Goal: Task Accomplishment & Management: Use online tool/utility

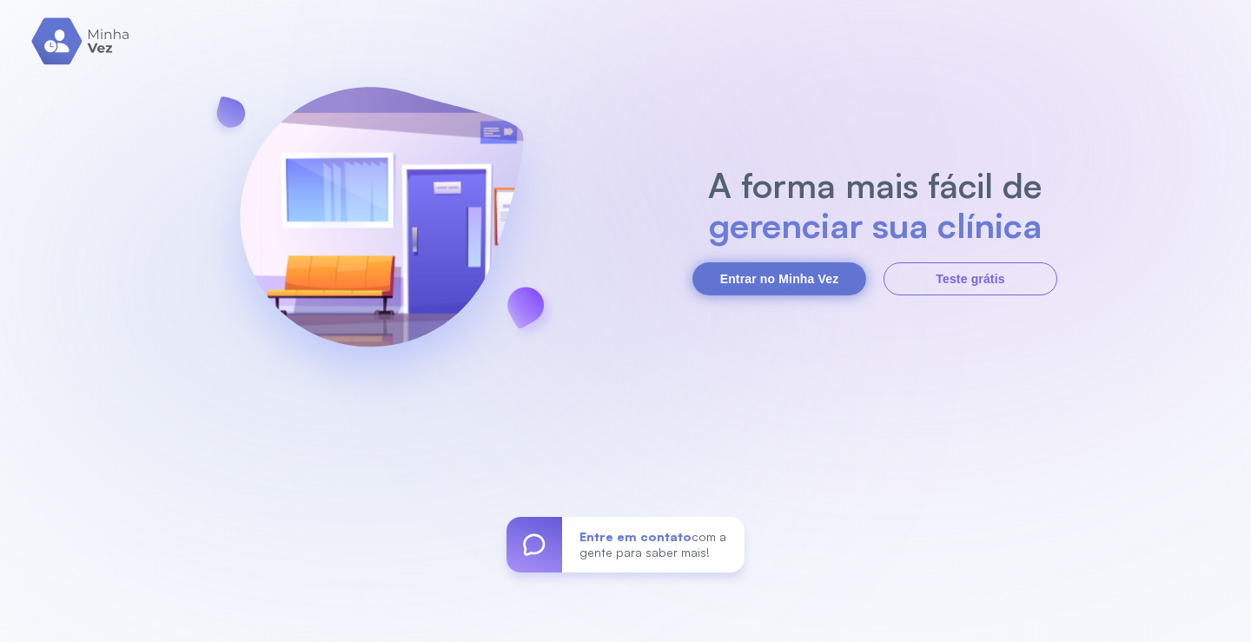
click at [817, 268] on button "Entrar no Minha Vez" at bounding box center [780, 278] width 174 height 33
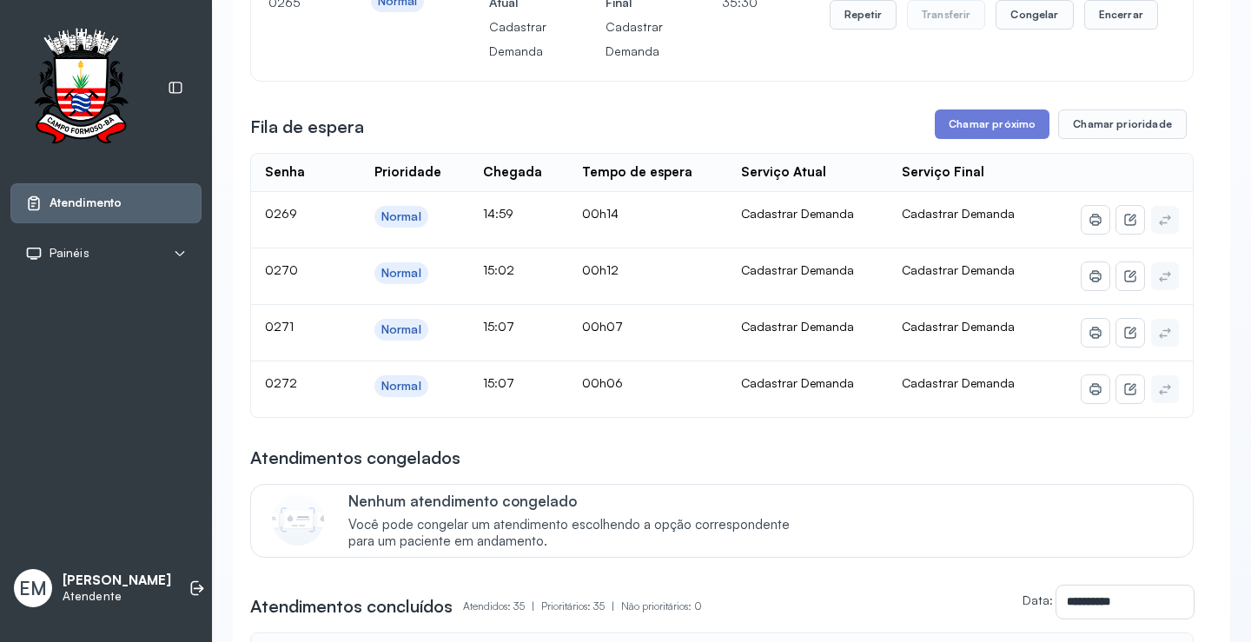
scroll to position [87, 0]
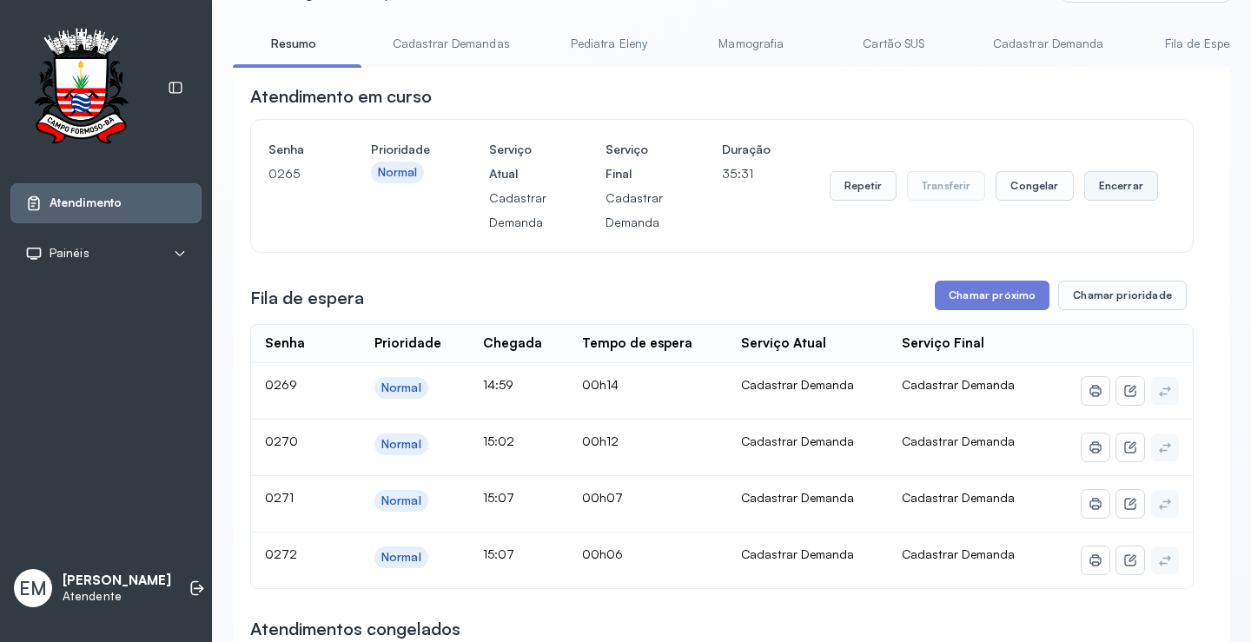
click at [1104, 179] on button "Encerrar" at bounding box center [1121, 186] width 74 height 30
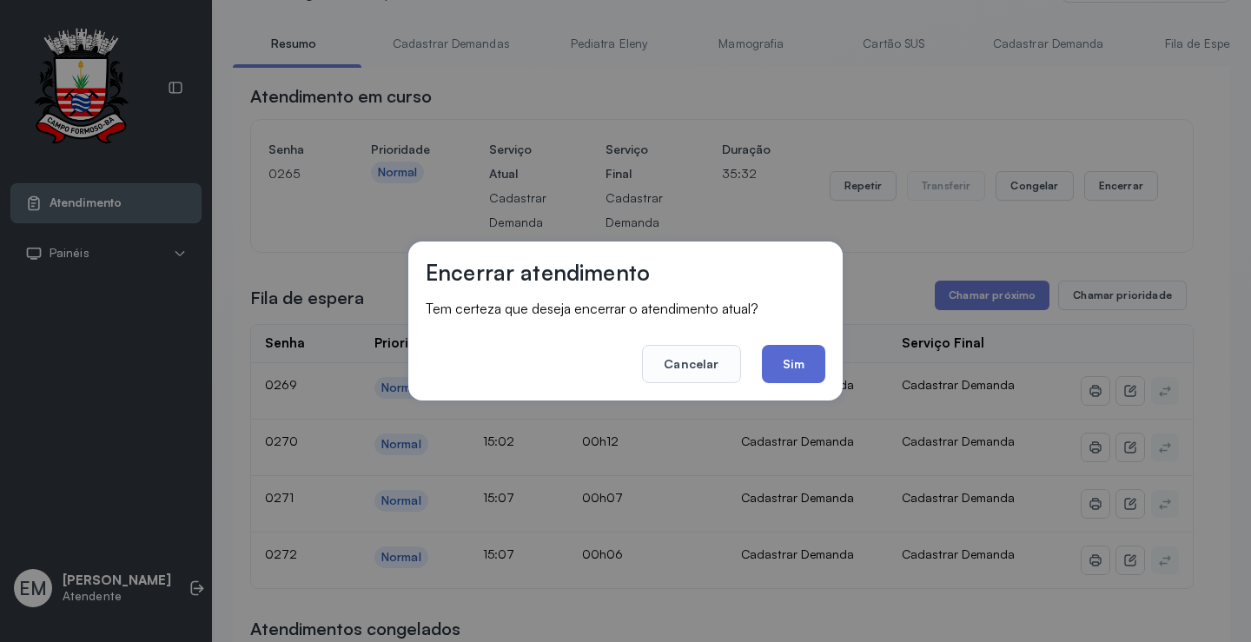
click at [786, 360] on button "Sim" at bounding box center [793, 364] width 63 height 38
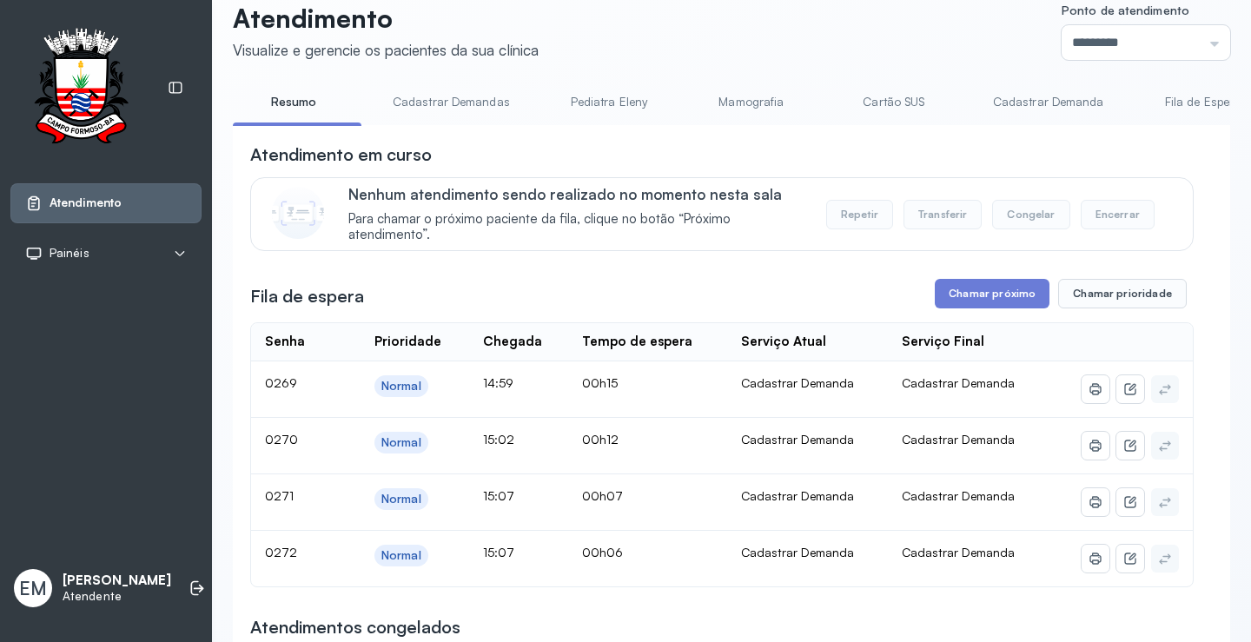
scroll to position [0, 0]
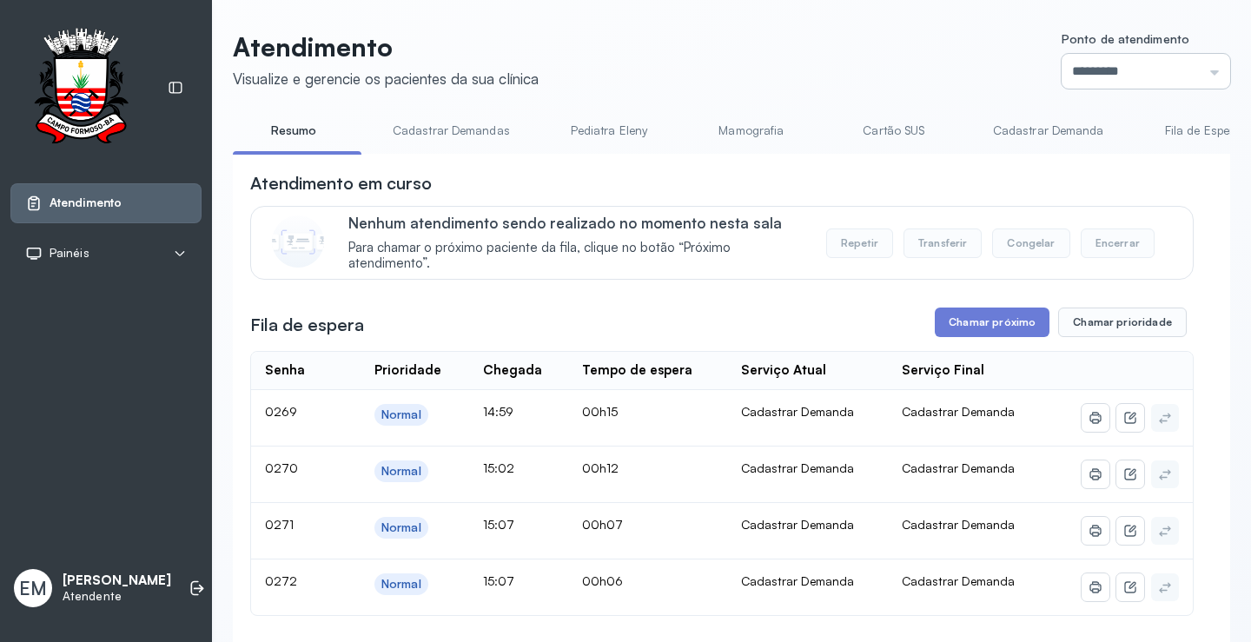
click at [1163, 85] on input "*********" at bounding box center [1146, 71] width 169 height 35
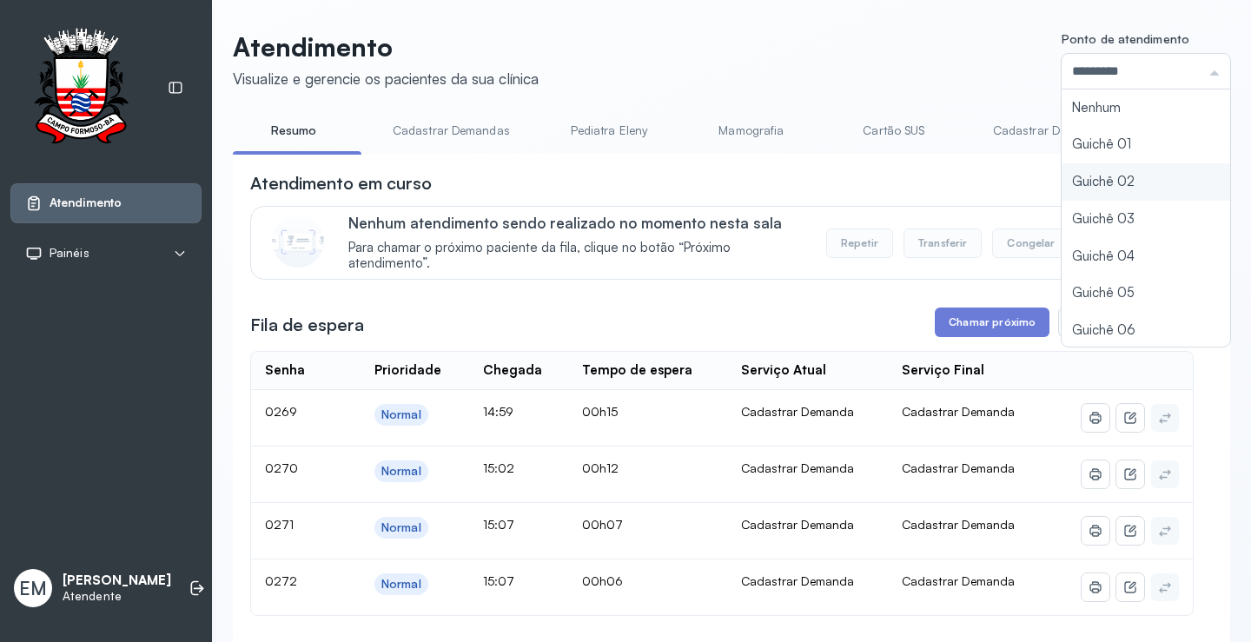
type input "*********"
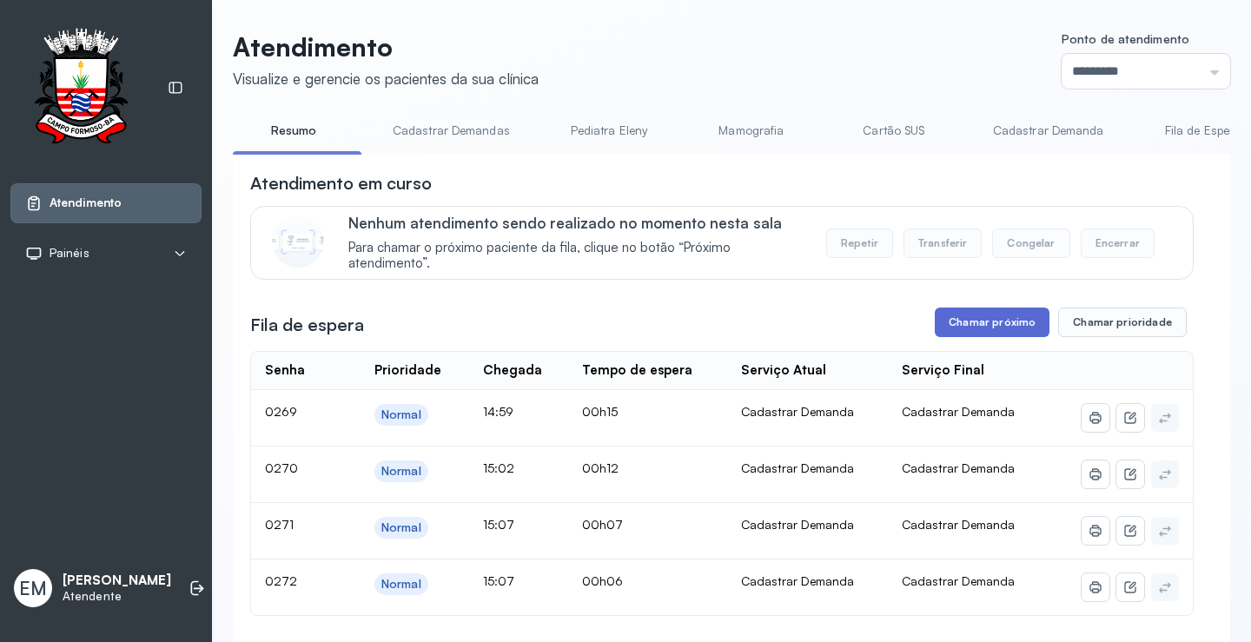
click at [945, 320] on button "Chamar próximo" at bounding box center [992, 323] width 115 height 30
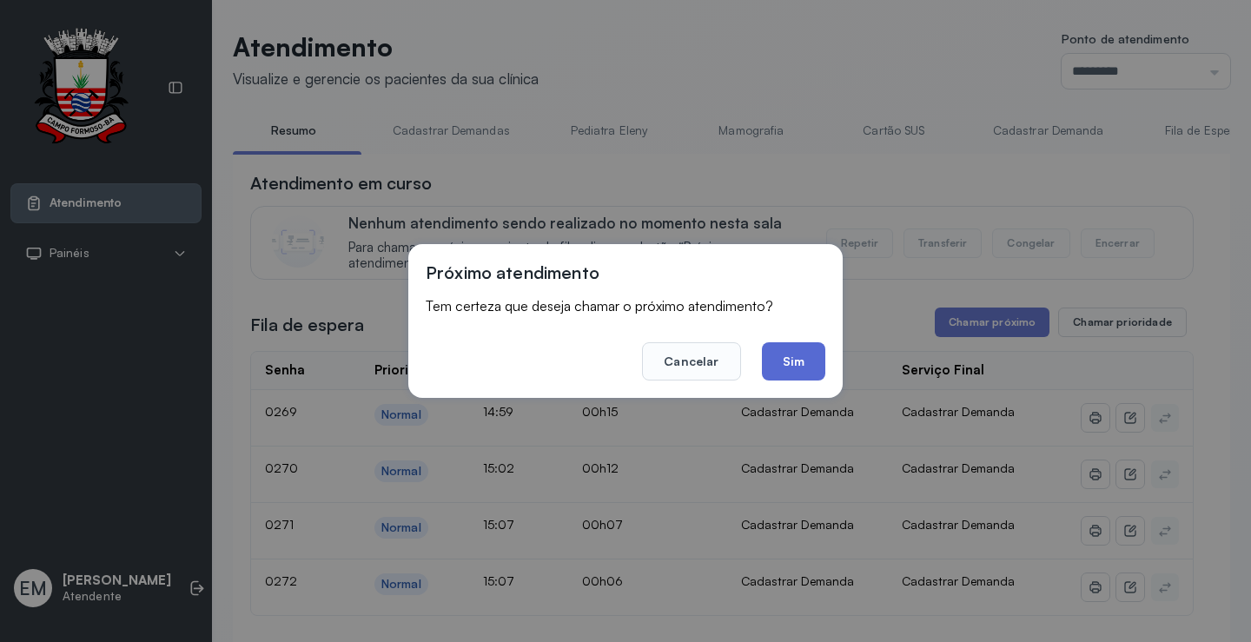
click at [781, 375] on button "Sim" at bounding box center [793, 361] width 63 height 38
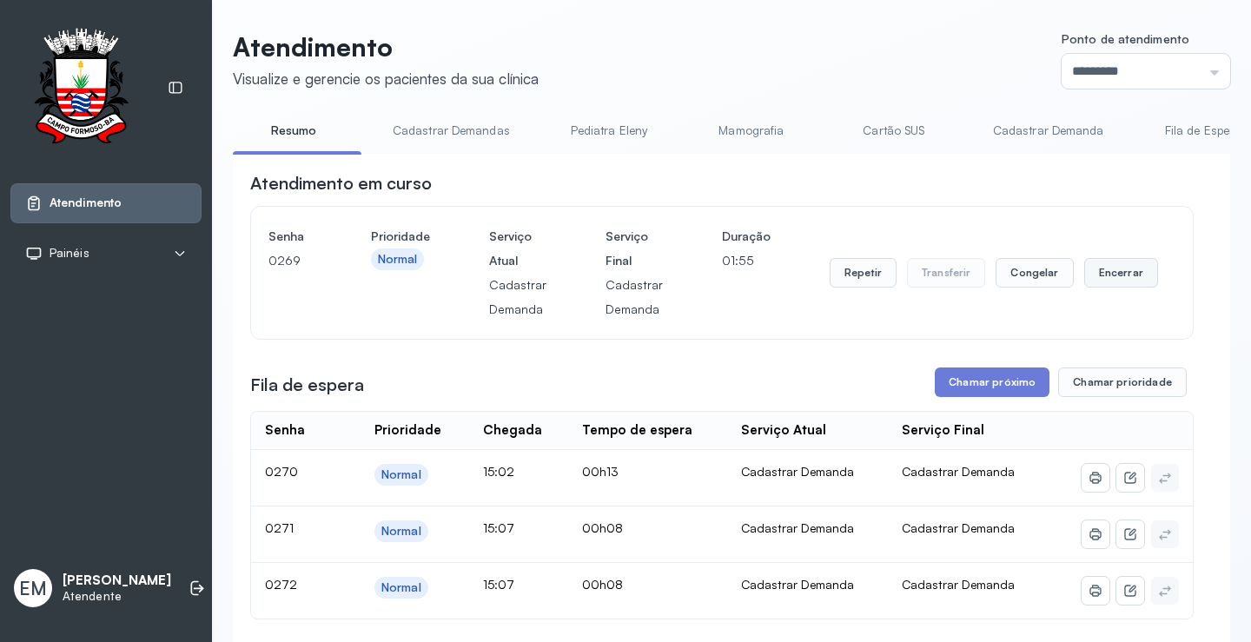
click at [1106, 265] on button "Encerrar" at bounding box center [1121, 273] width 74 height 30
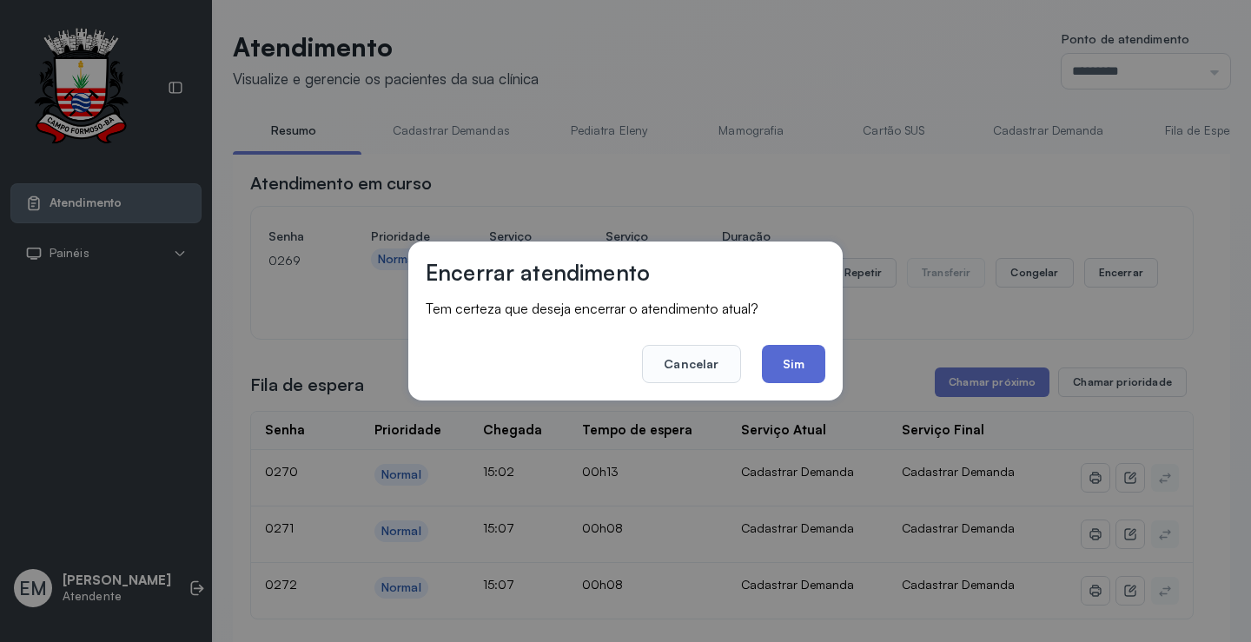
click at [803, 363] on button "Sim" at bounding box center [793, 364] width 63 height 38
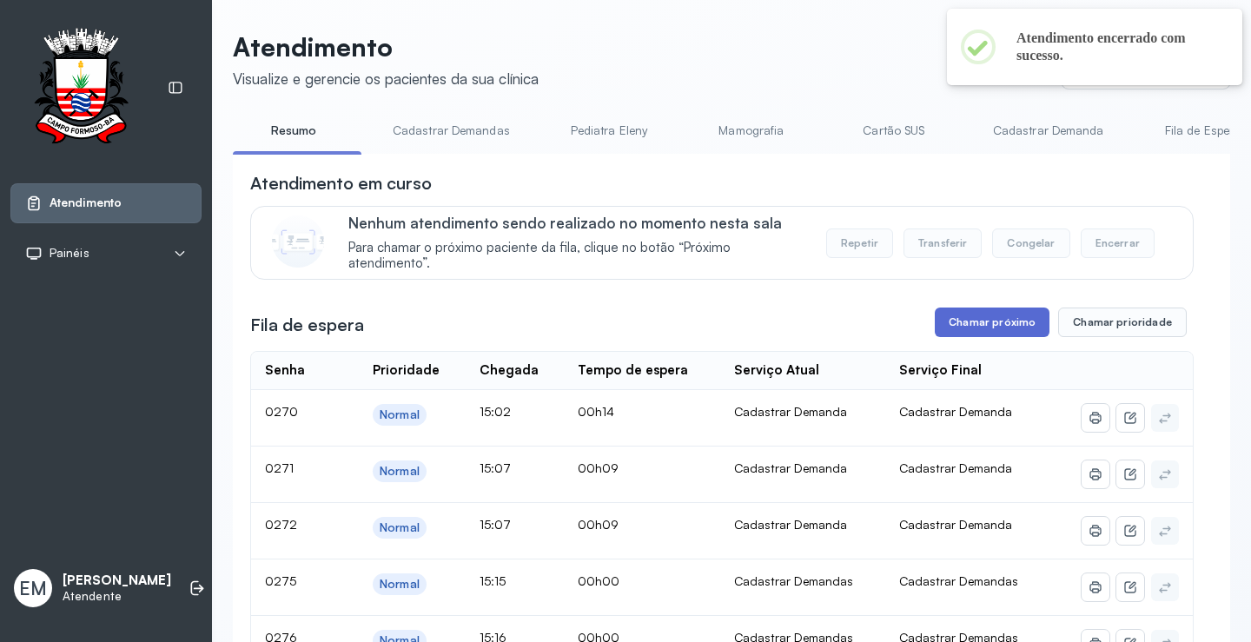
click at [967, 320] on button "Chamar próximo" at bounding box center [992, 323] width 115 height 30
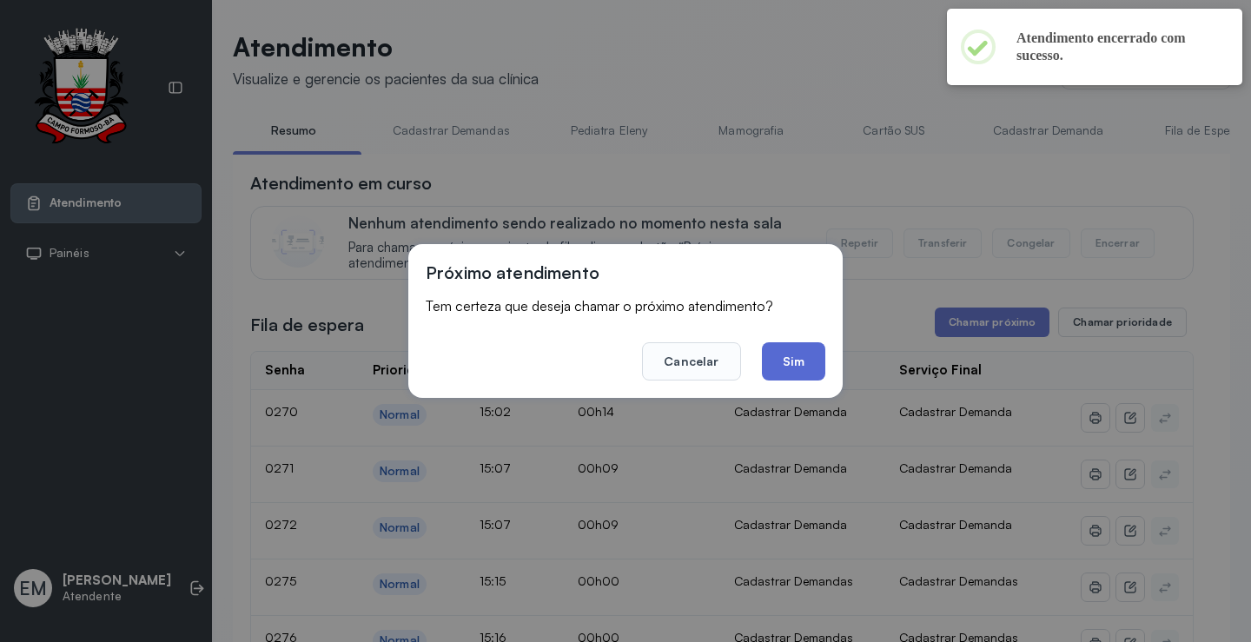
click at [773, 377] on button "Sim" at bounding box center [793, 361] width 63 height 38
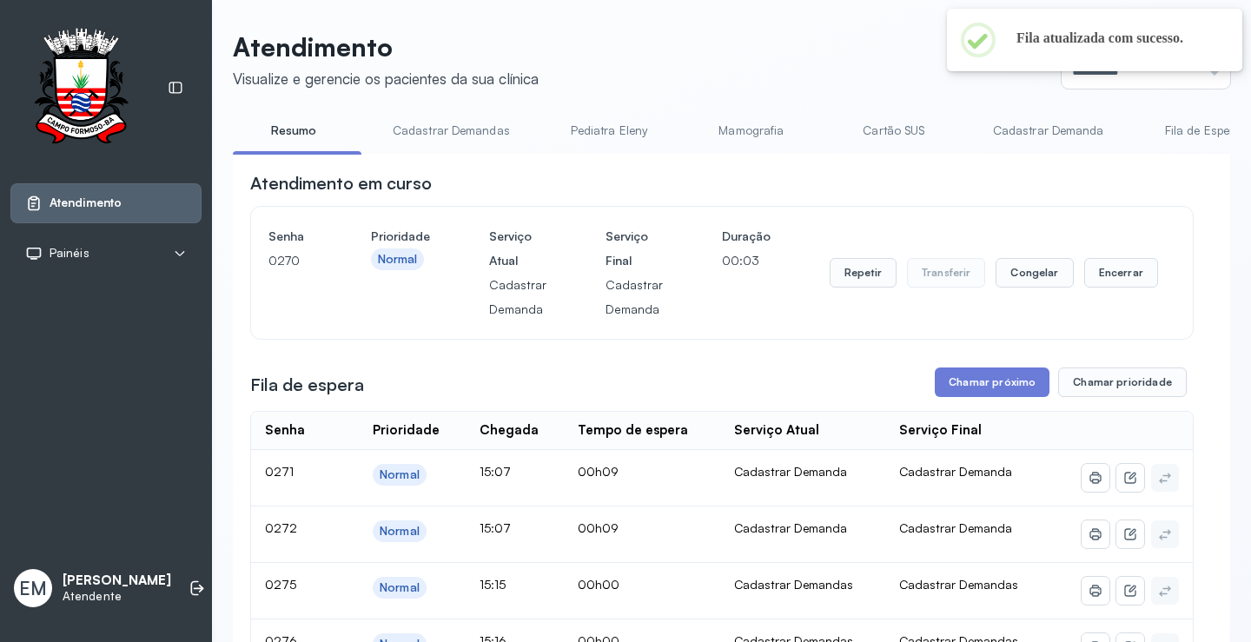
scroll to position [174, 0]
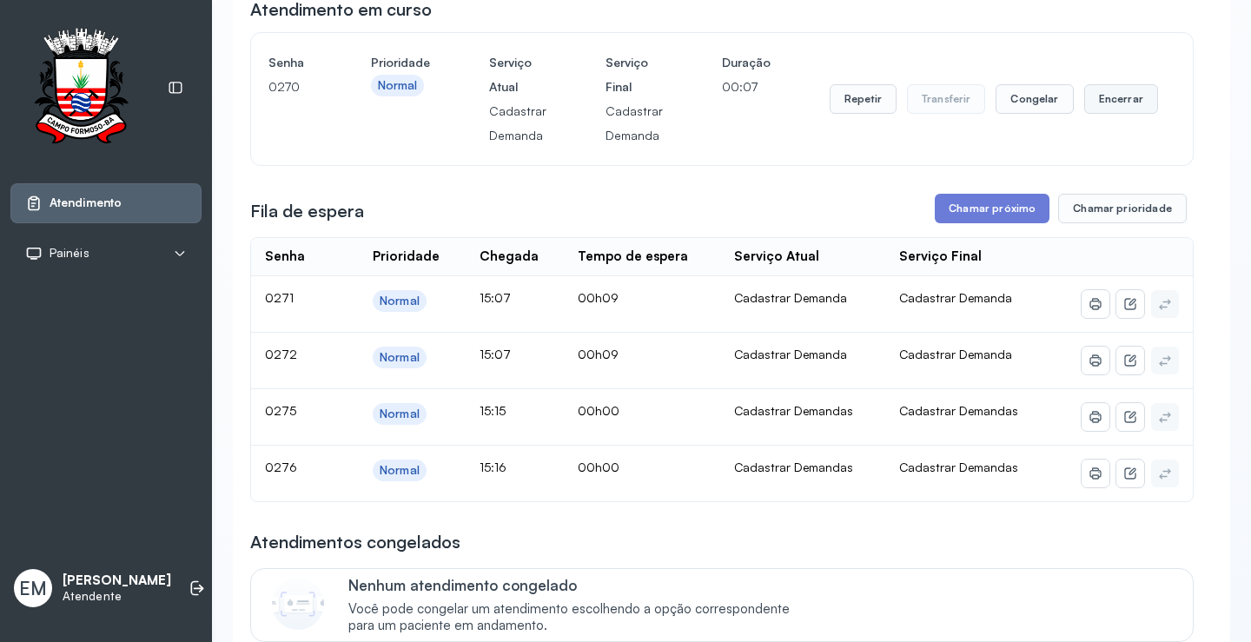
click at [1084, 97] on button "Encerrar" at bounding box center [1121, 99] width 74 height 30
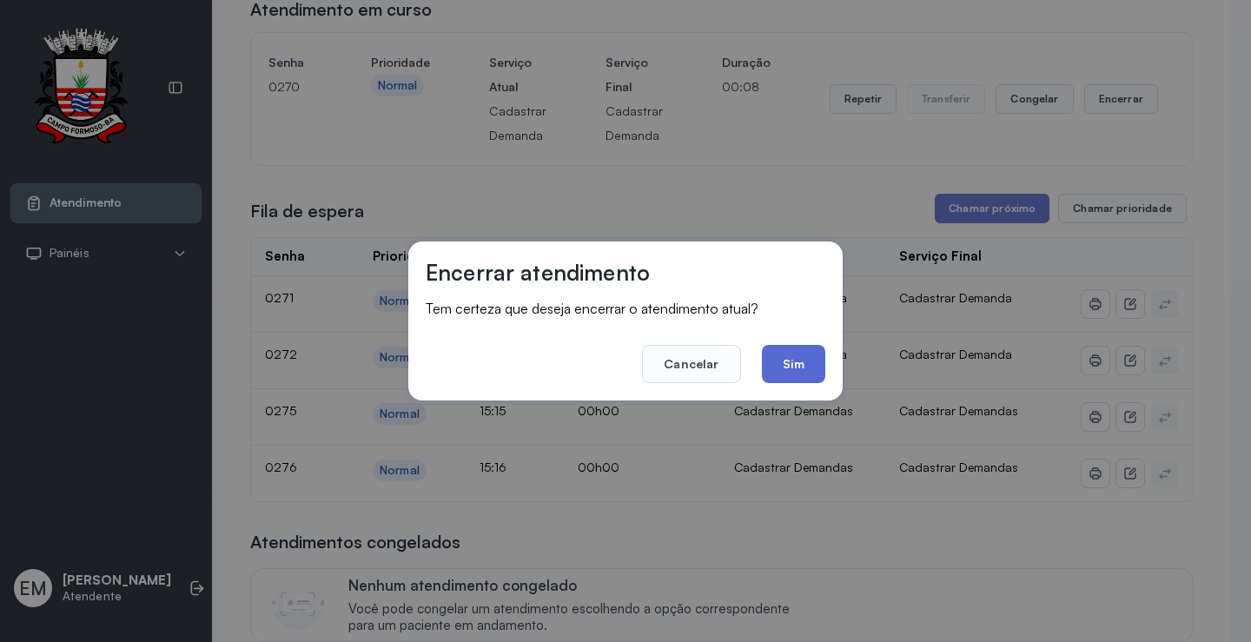
click at [789, 352] on button "Sim" at bounding box center [793, 364] width 63 height 38
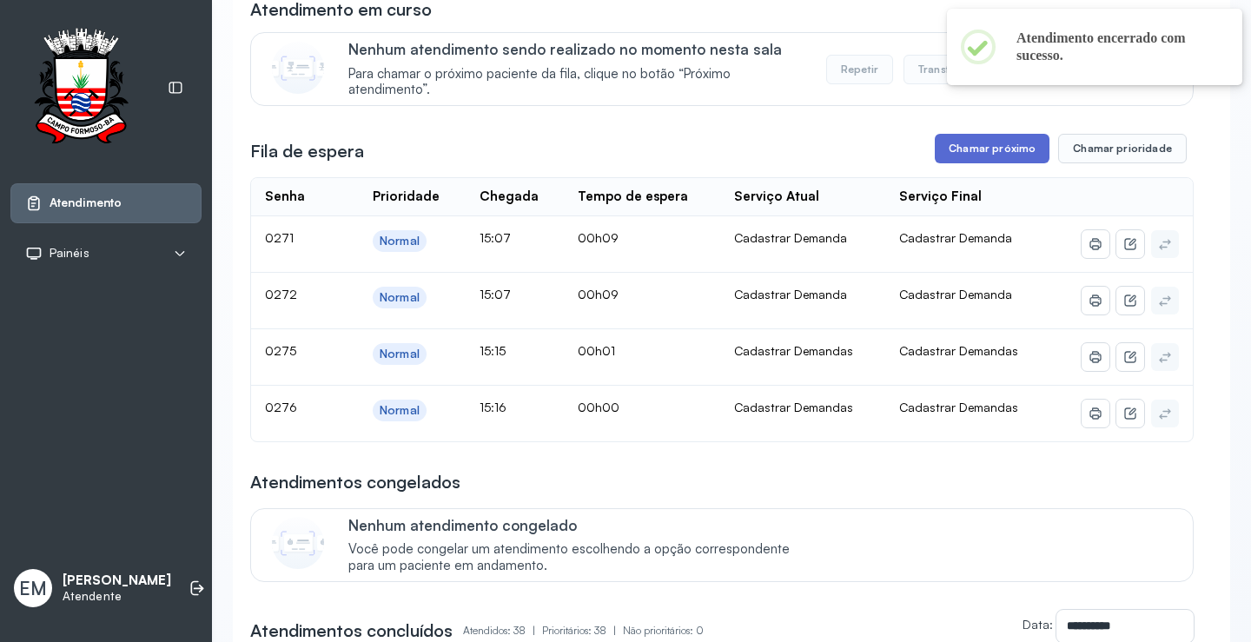
click at [991, 156] on button "Chamar próximo" at bounding box center [992, 149] width 115 height 30
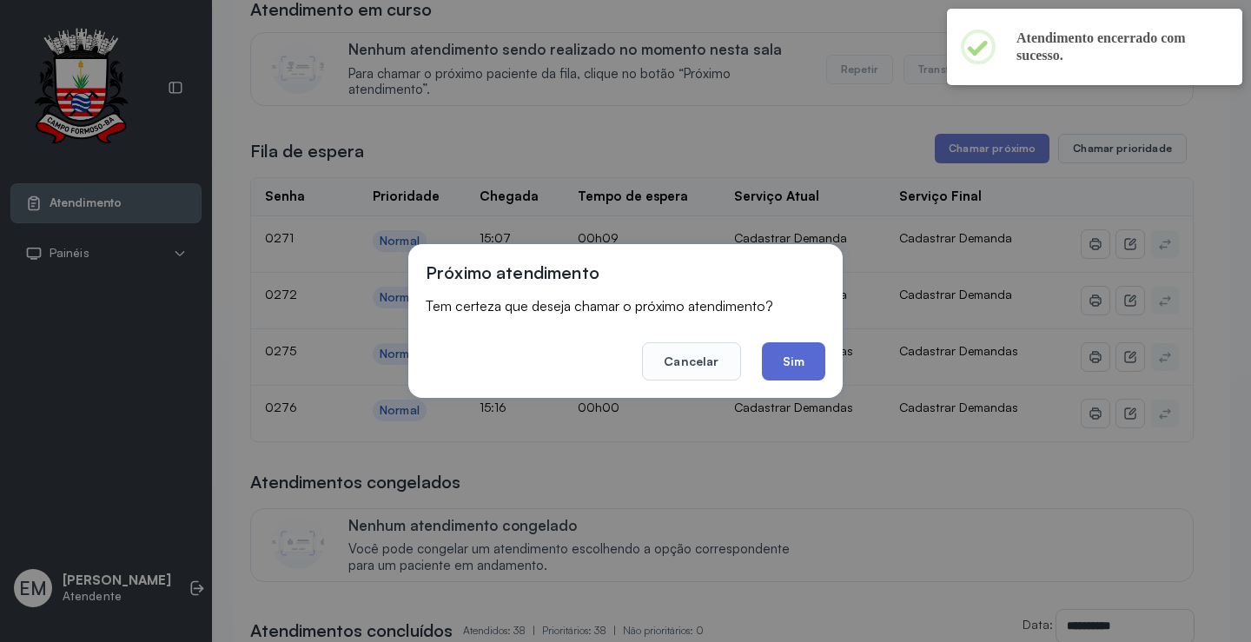
click at [819, 369] on button "Sim" at bounding box center [793, 361] width 63 height 38
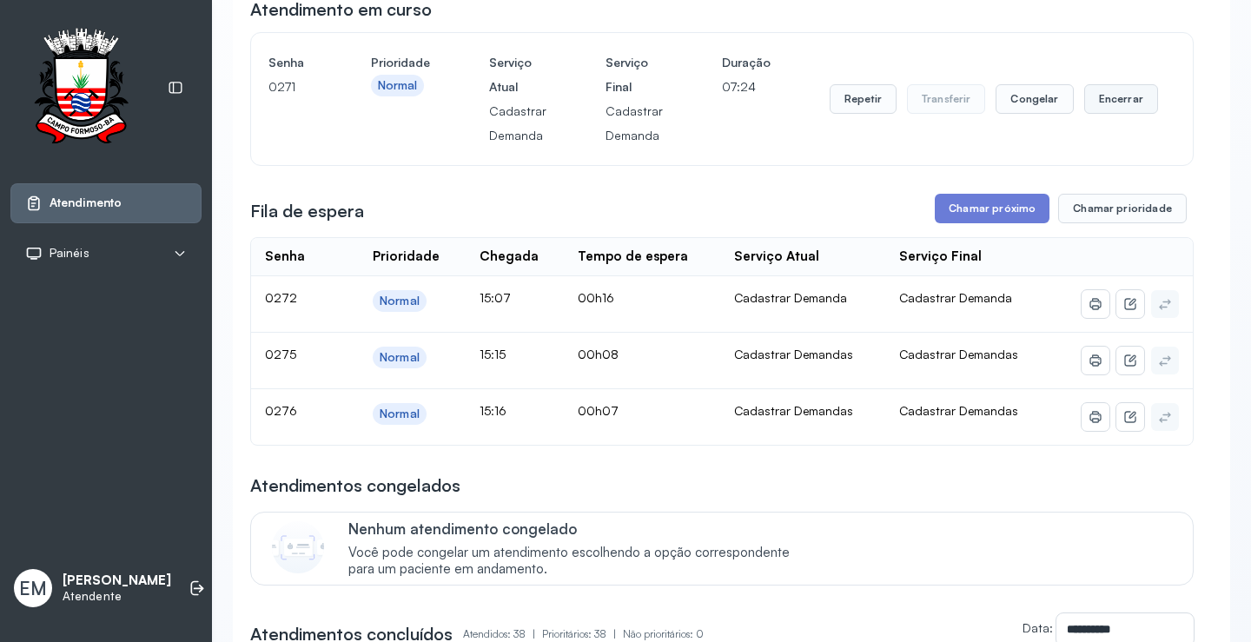
click at [1111, 103] on button "Encerrar" at bounding box center [1121, 99] width 74 height 30
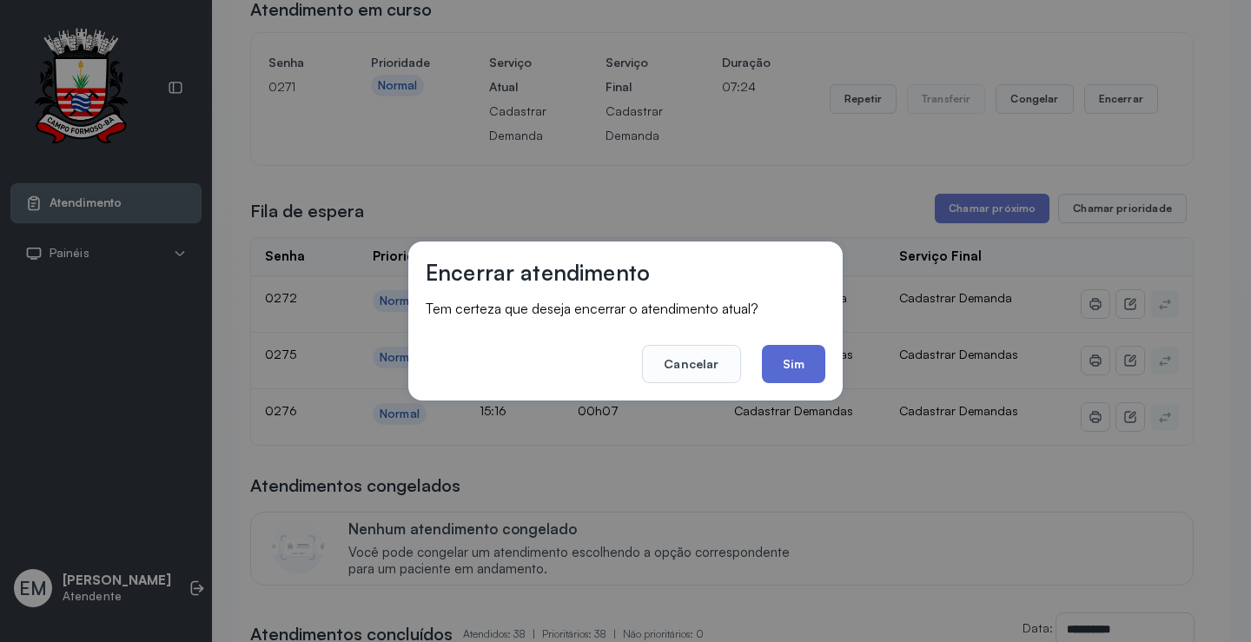
click at [808, 374] on button "Sim" at bounding box center [793, 364] width 63 height 38
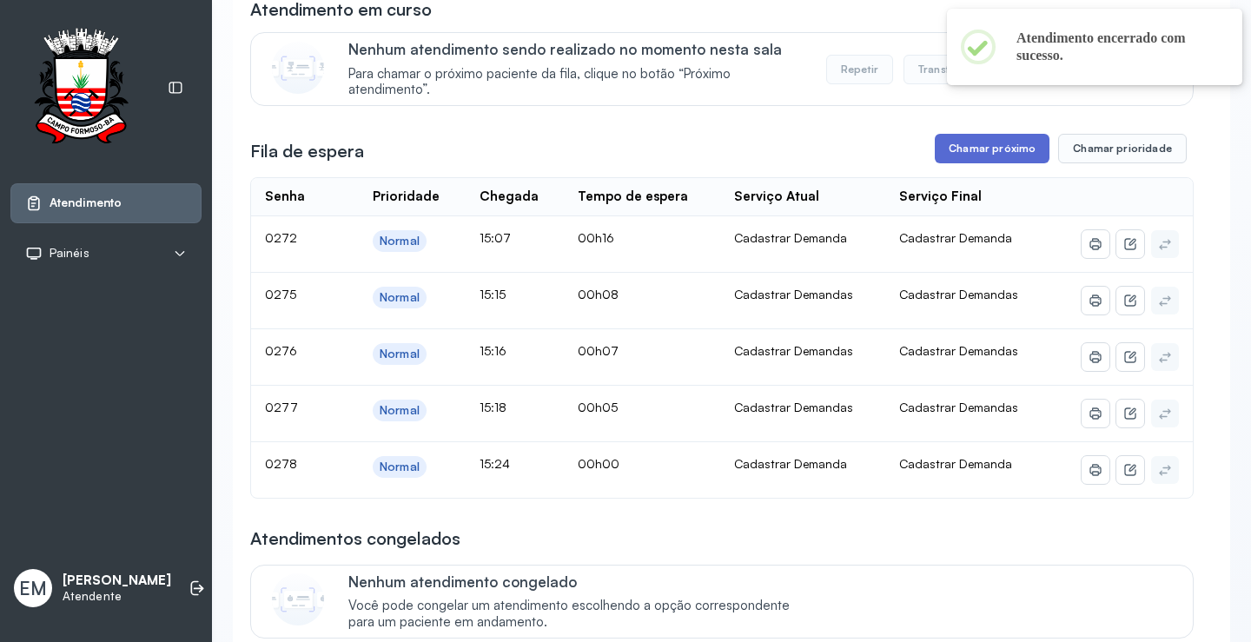
click at [958, 159] on button "Chamar próximo" at bounding box center [992, 149] width 115 height 30
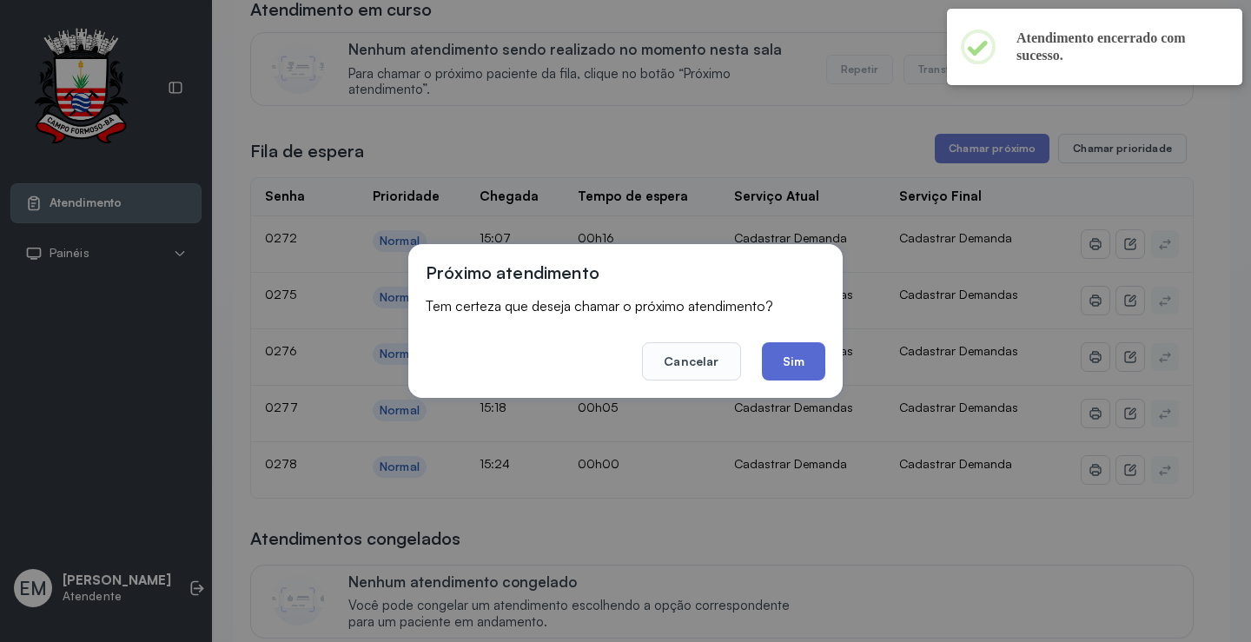
click at [806, 345] on button "Sim" at bounding box center [793, 361] width 63 height 38
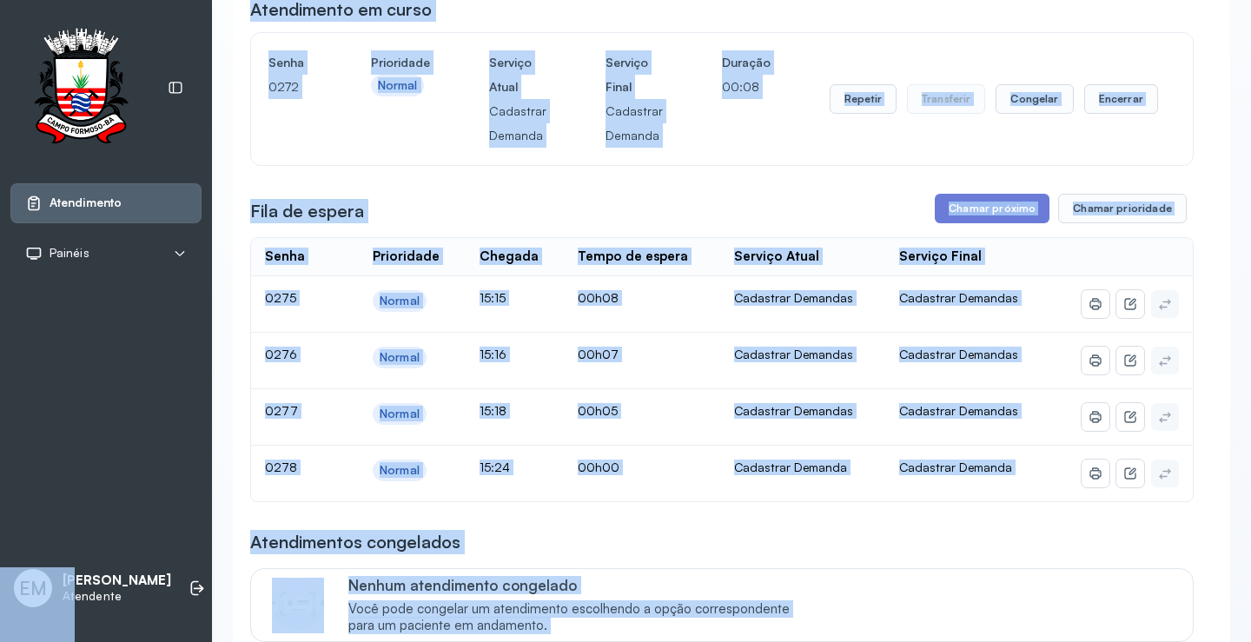
click at [787, 147] on div "Senha [SECURITY_DATA] Prioridade Normal Serviço Atual Cadastrar Demanda Serviço…" at bounding box center [722, 98] width 907 height 97
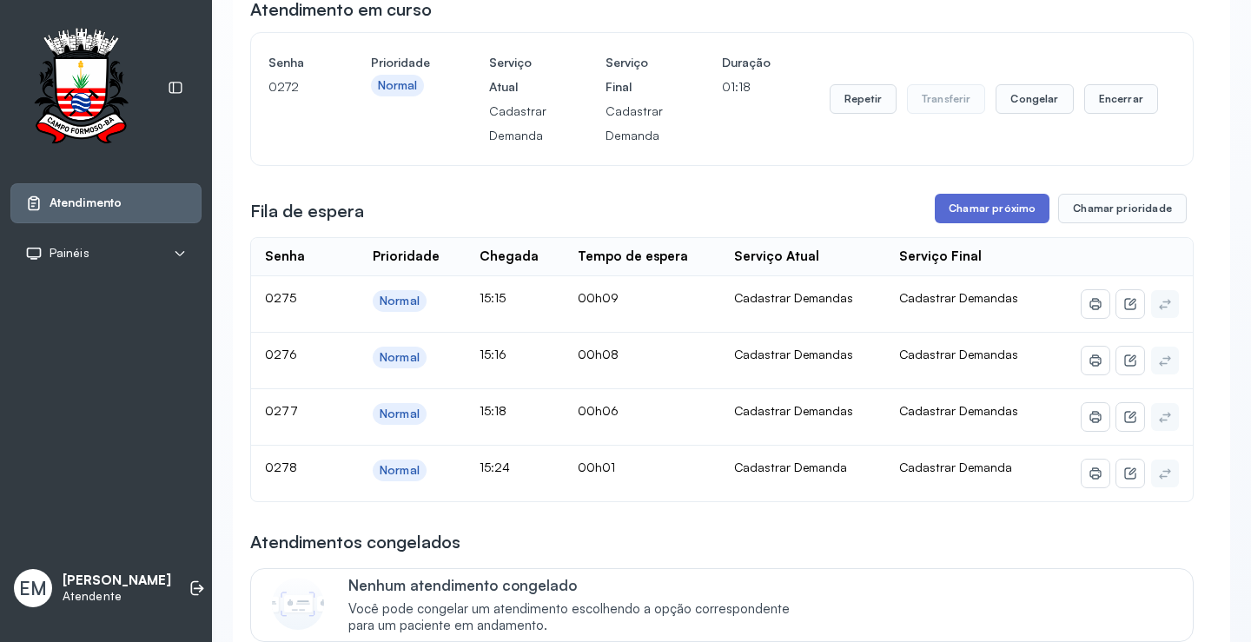
click at [996, 214] on button "Chamar próximo" at bounding box center [992, 209] width 115 height 30
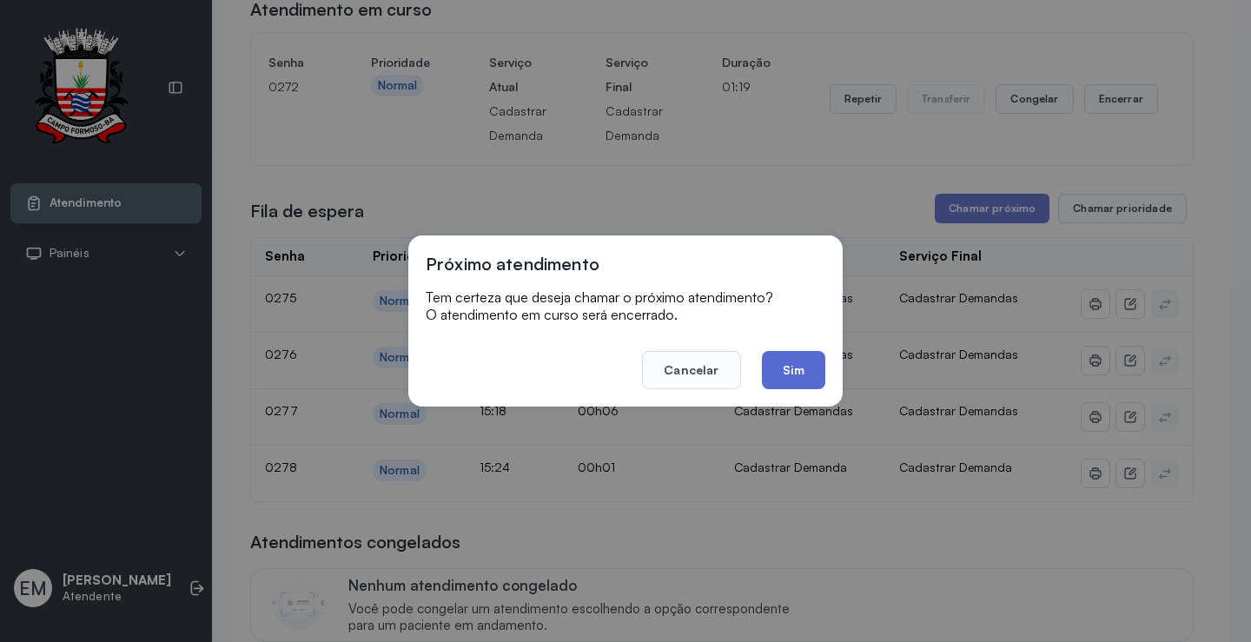
click at [790, 364] on button "Sim" at bounding box center [793, 370] width 63 height 38
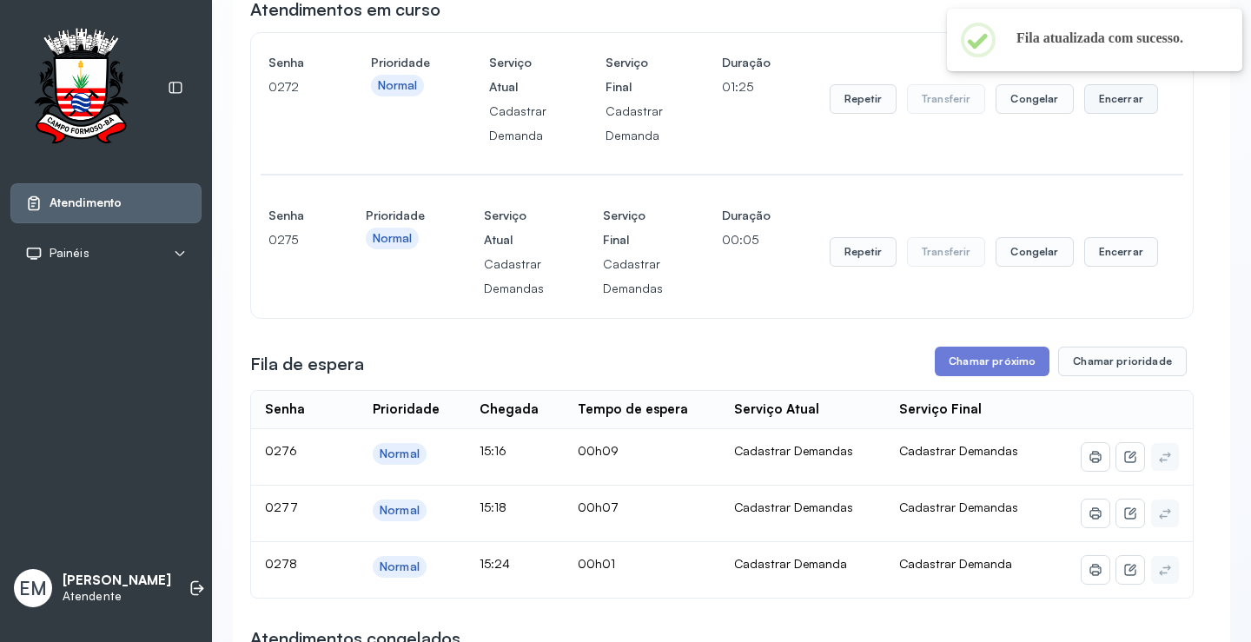
click at [1111, 102] on button "Encerrar" at bounding box center [1121, 99] width 74 height 30
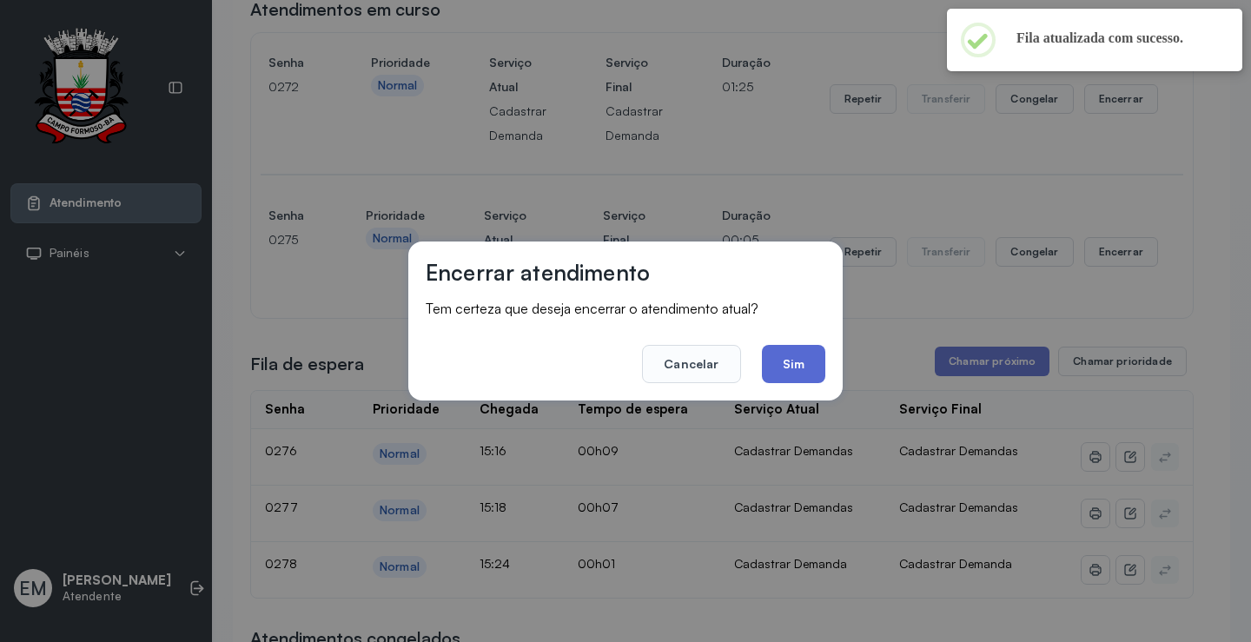
click at [804, 380] on button "Sim" at bounding box center [793, 364] width 63 height 38
click at [804, 376] on div "Fila de espera Chamar próximo Chamar prioridade" at bounding box center [722, 362] width 944 height 30
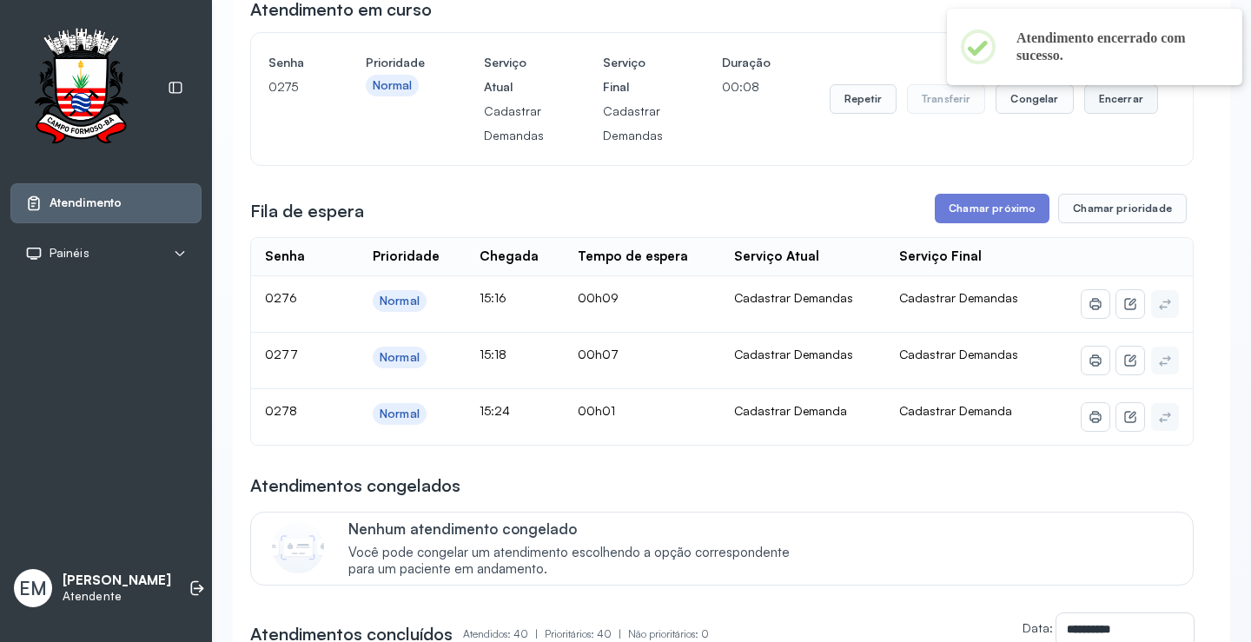
click at [1091, 110] on button "Encerrar" at bounding box center [1121, 99] width 74 height 30
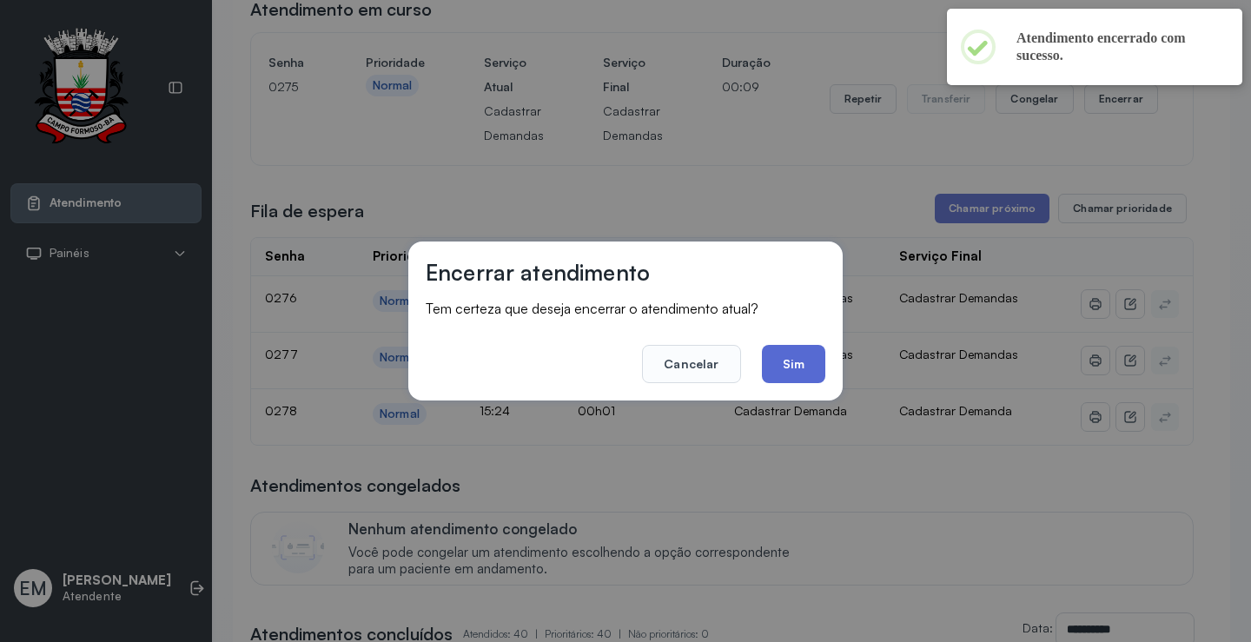
click at [782, 373] on button "Sim" at bounding box center [793, 364] width 63 height 38
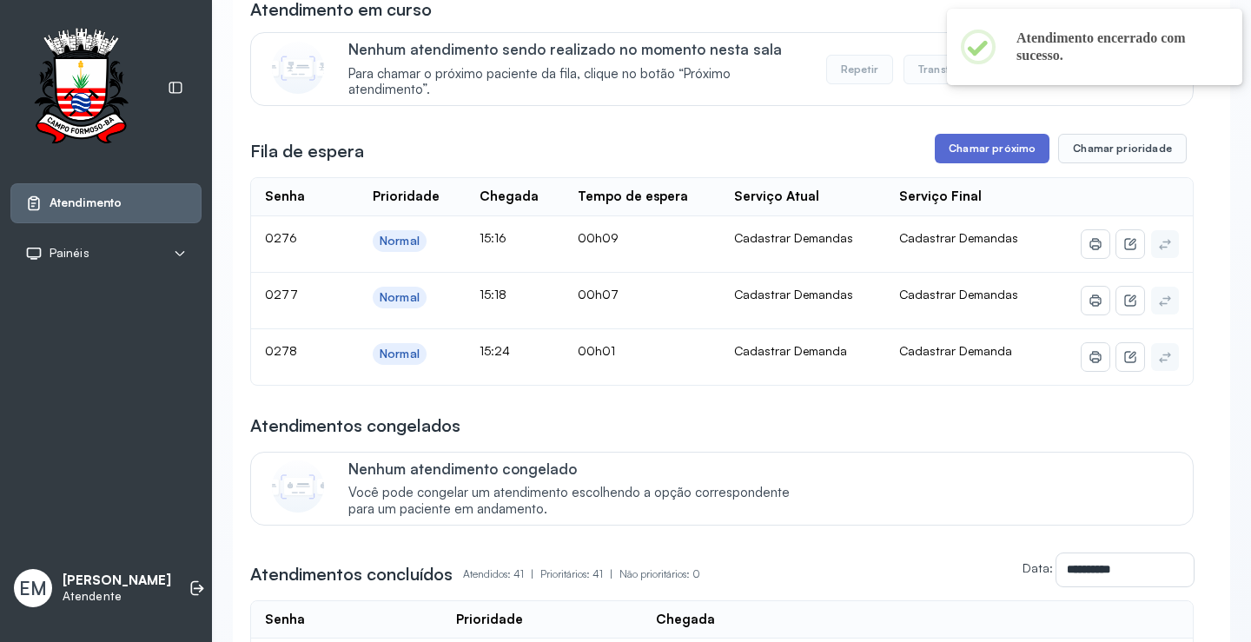
click at [965, 161] on button "Chamar próximo" at bounding box center [992, 149] width 115 height 30
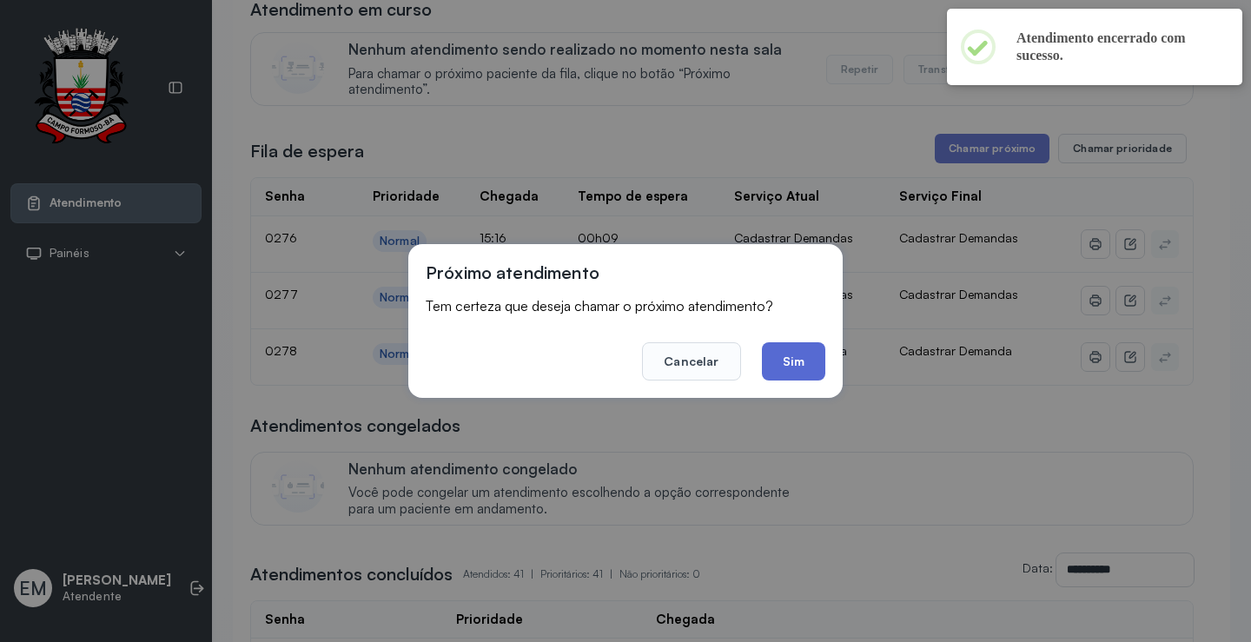
click at [786, 360] on button "Sim" at bounding box center [793, 361] width 63 height 38
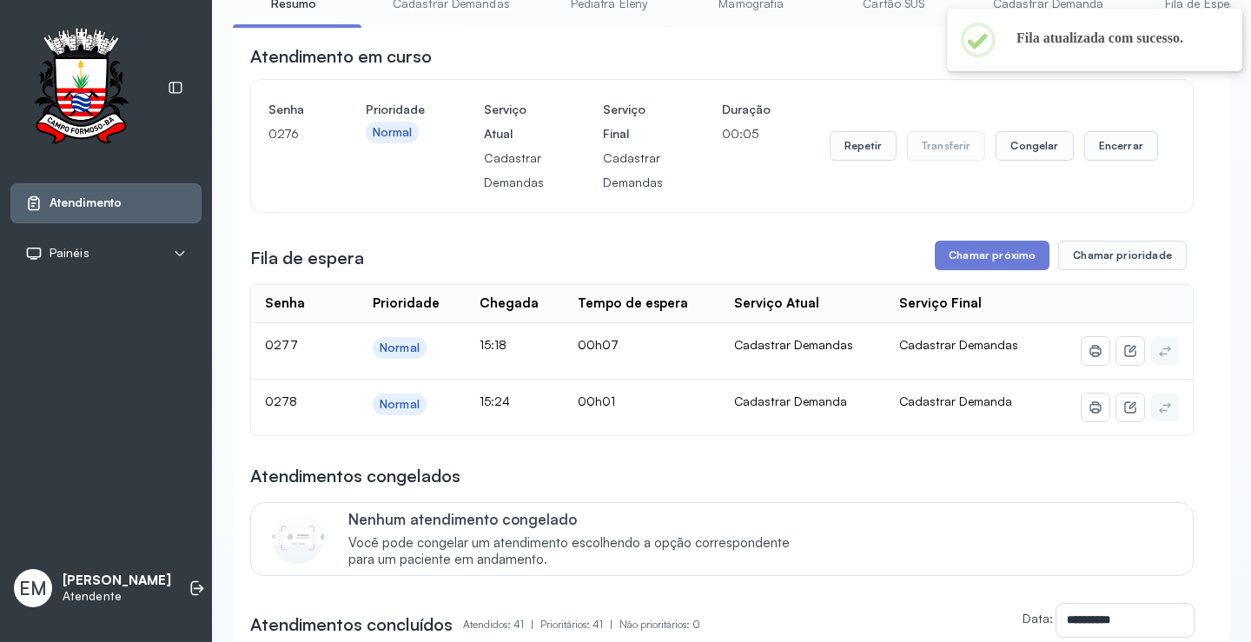
scroll to position [87, 0]
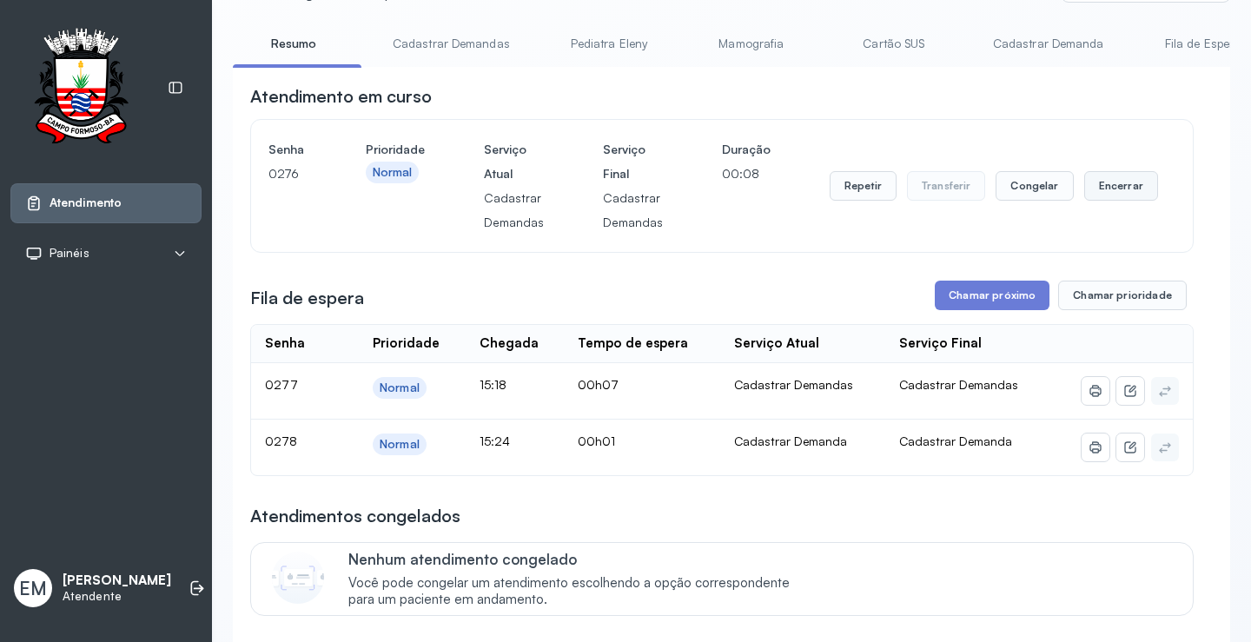
click at [1124, 188] on button "Encerrar" at bounding box center [1121, 186] width 74 height 30
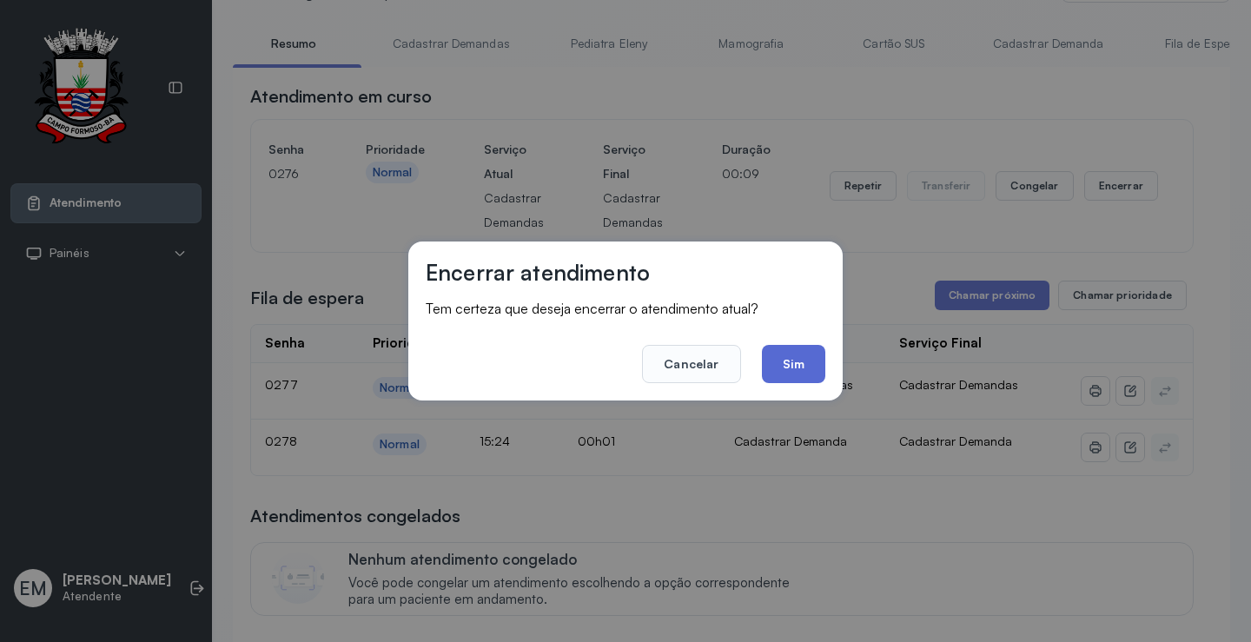
click at [784, 372] on button "Sim" at bounding box center [793, 364] width 63 height 38
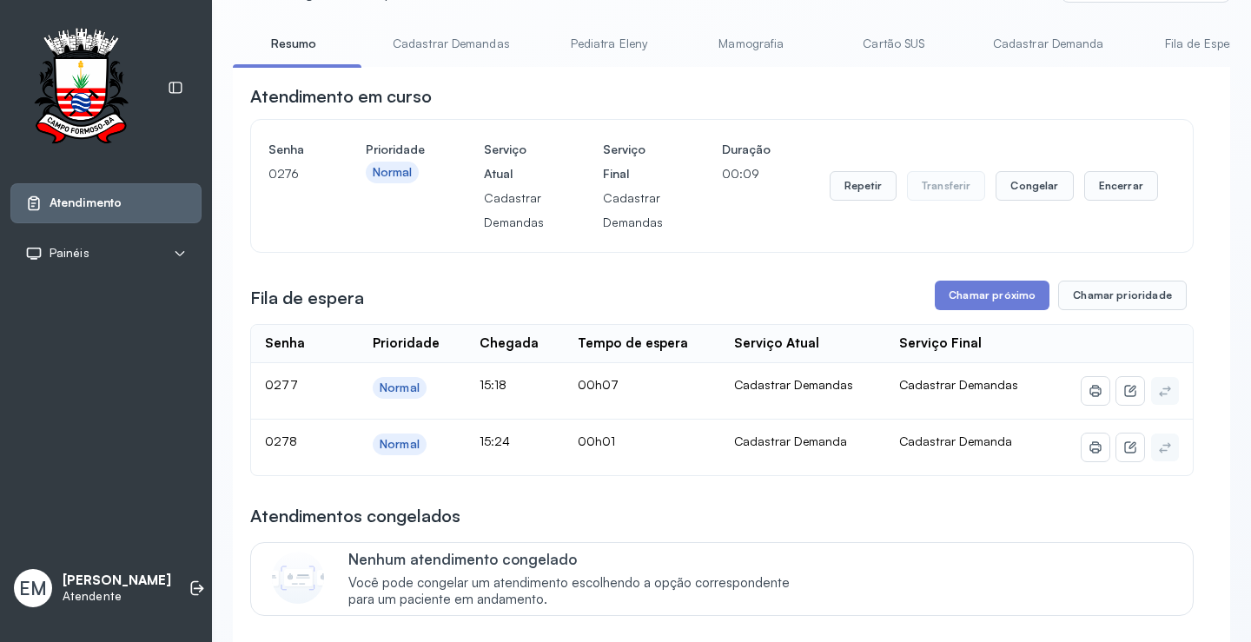
click at [784, 372] on td "Cadastrar Demandas" at bounding box center [803, 391] width 166 height 56
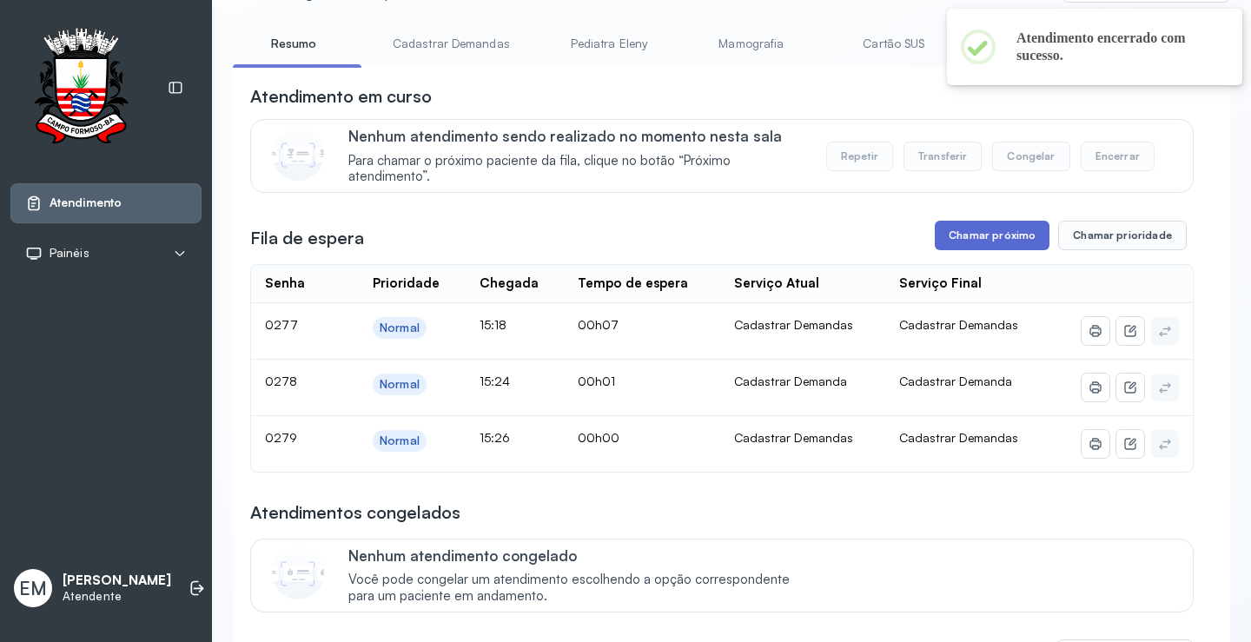
click at [1001, 242] on button "Chamar próximo" at bounding box center [992, 236] width 115 height 30
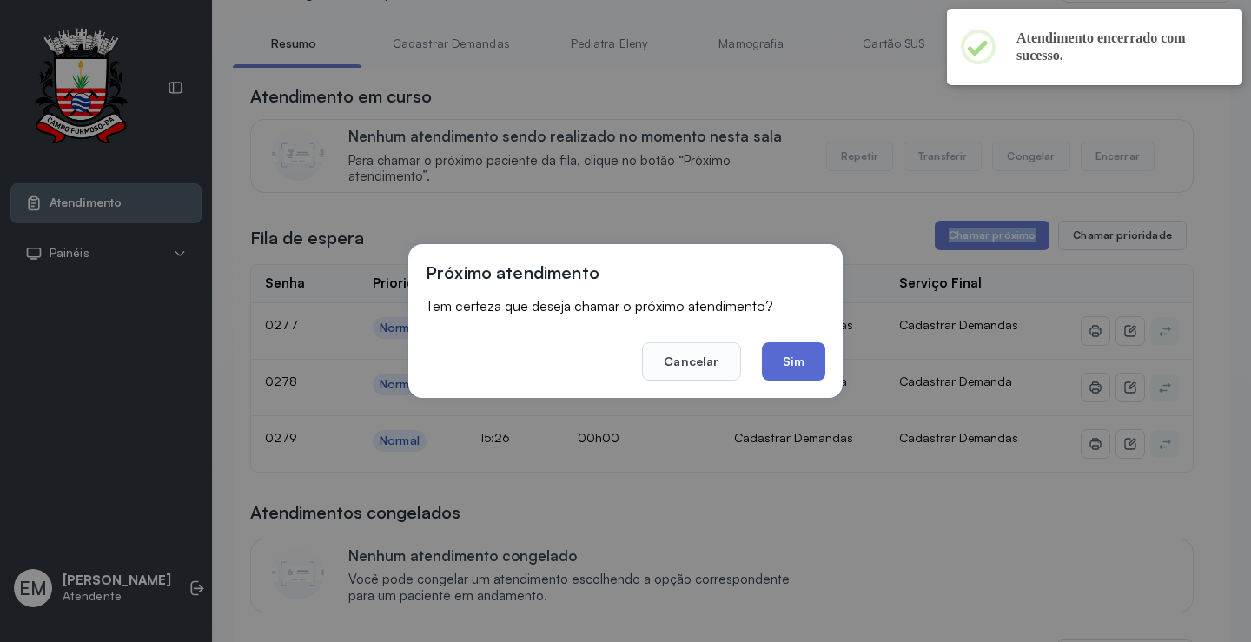
click at [801, 353] on button "Sim" at bounding box center [793, 361] width 63 height 38
